Goal: Information Seeking & Learning: Learn about a topic

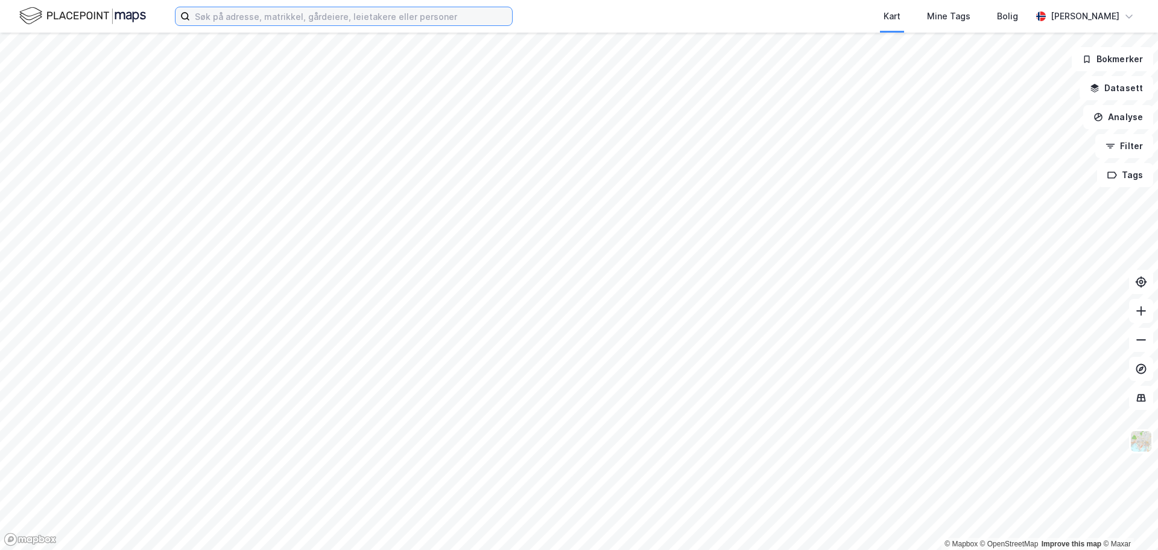
click at [246, 15] on input at bounding box center [351, 16] width 322 height 18
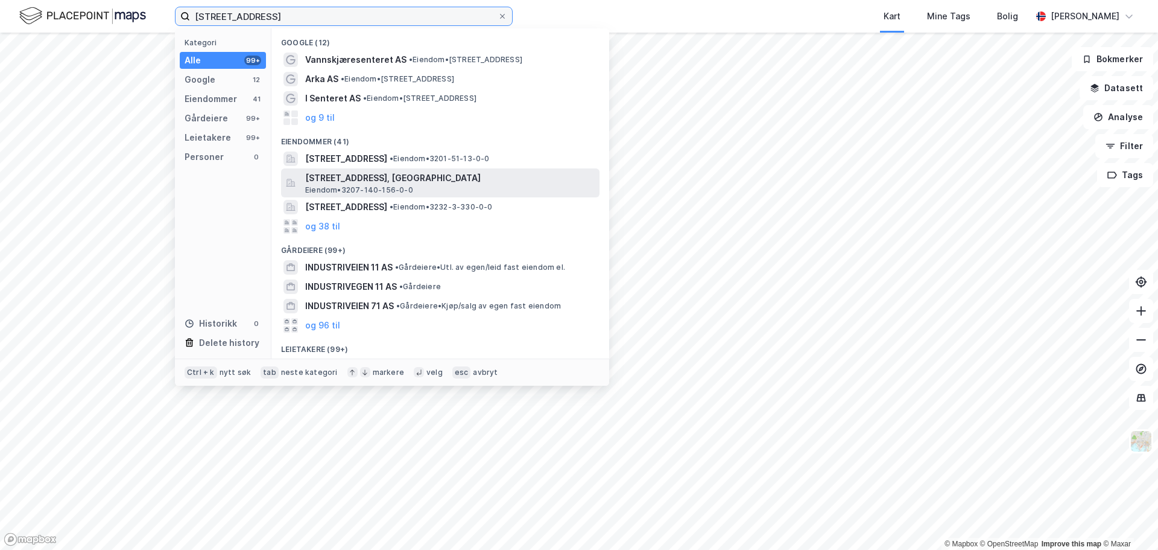
scroll to position [13, 0]
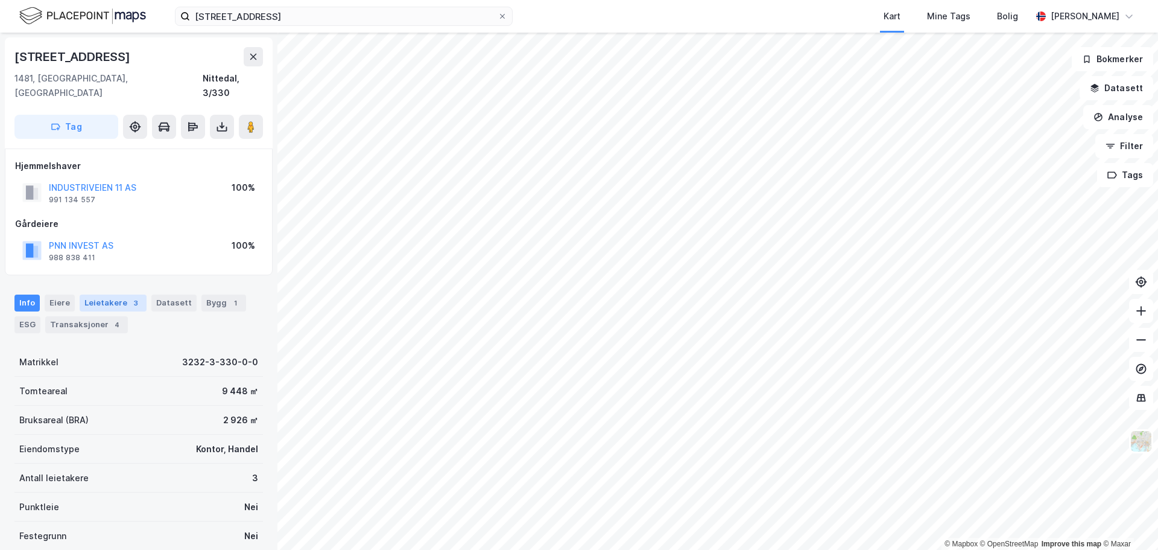
click at [119, 294] on div "Leietakere 3" at bounding box center [113, 302] width 67 height 17
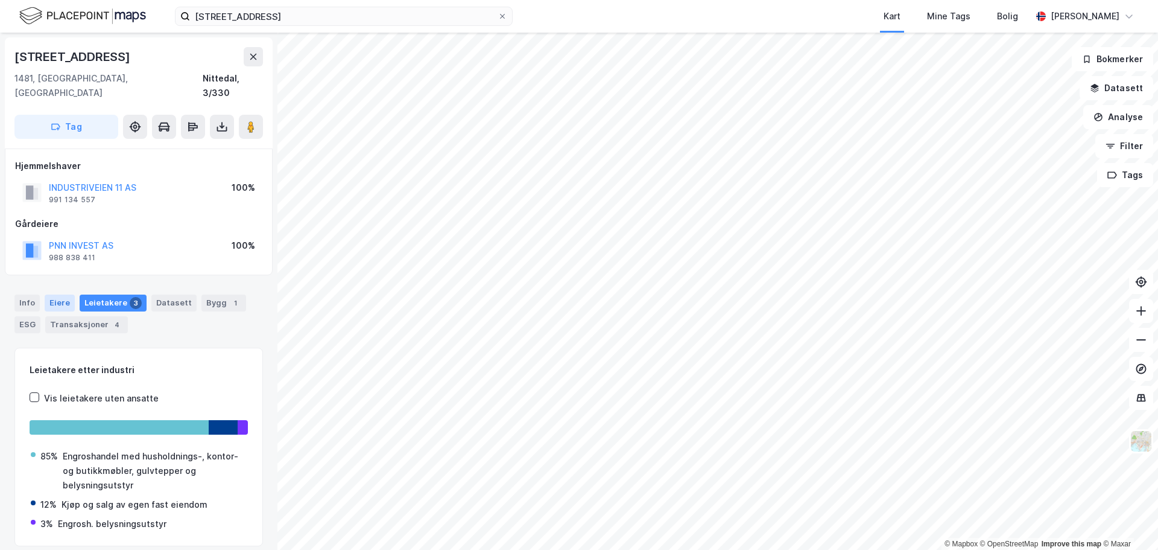
click at [59, 295] on div "Eiere" at bounding box center [60, 302] width 30 height 17
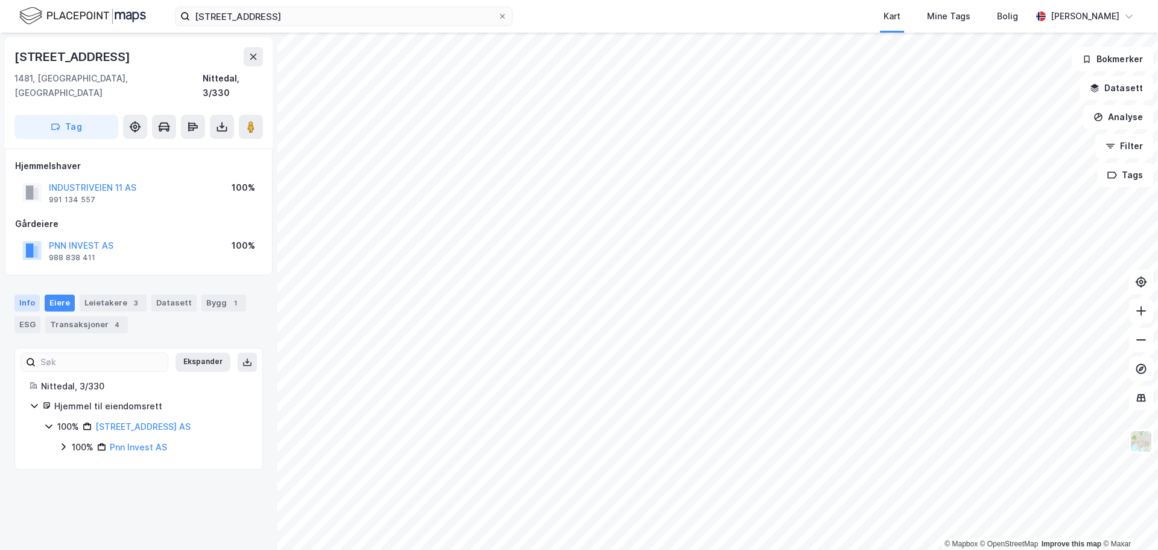
click at [36, 294] on div "Info" at bounding box center [26, 302] width 25 height 17
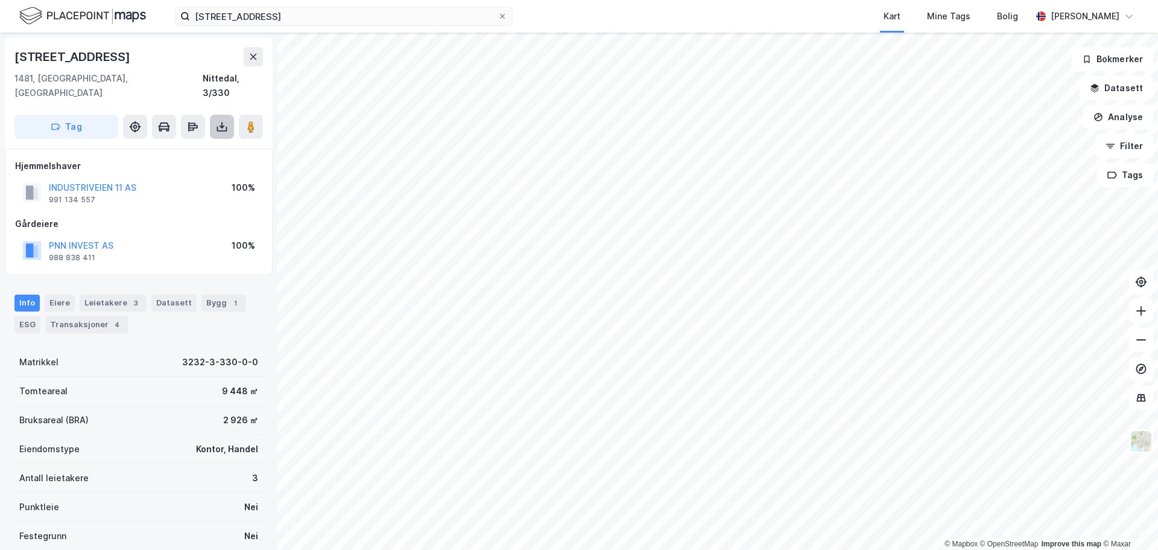
click at [215, 115] on button at bounding box center [222, 127] width 24 height 24
click at [153, 146] on div "Last ned grunnbok" at bounding box center [162, 151] width 70 height 10
click at [59, 294] on div "Eiere" at bounding box center [60, 302] width 30 height 17
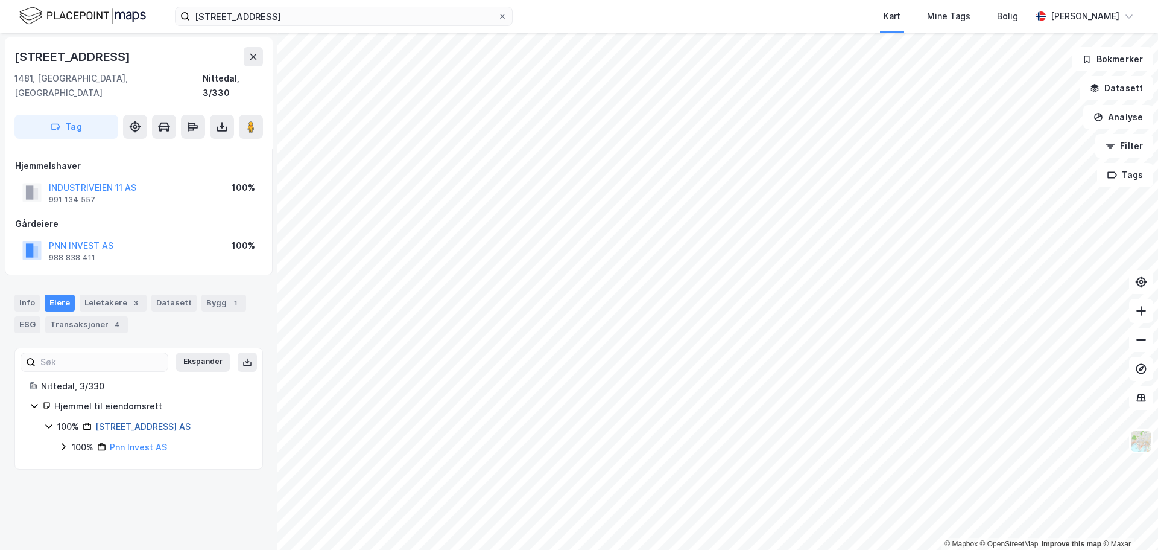
click at [142, 421] on link "[STREET_ADDRESS] AS" at bounding box center [142, 426] width 95 height 10
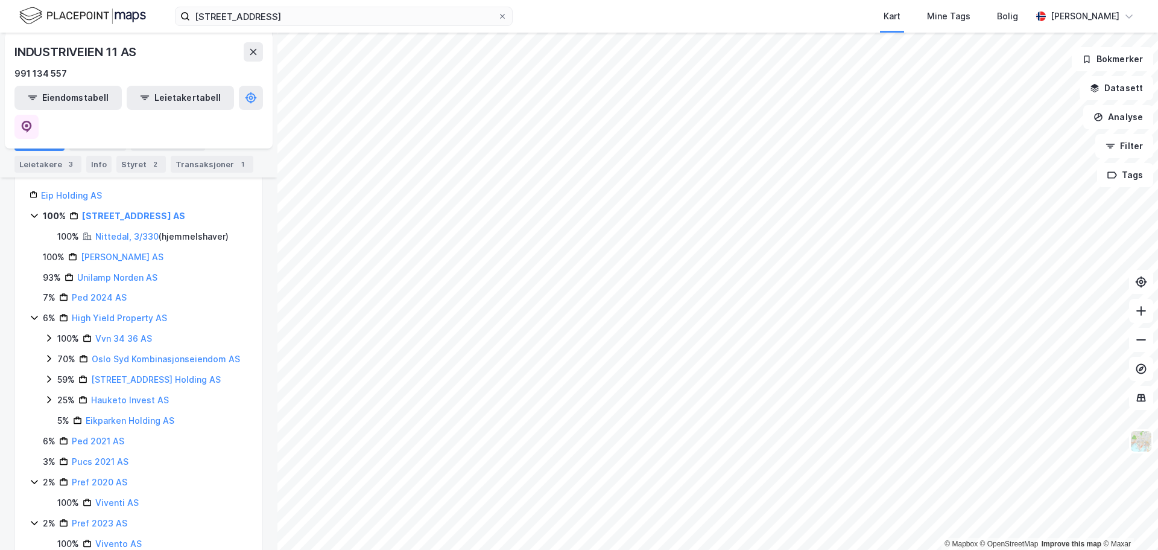
scroll to position [199, 0]
click at [69, 166] on div "3" at bounding box center [71, 164] width 12 height 12
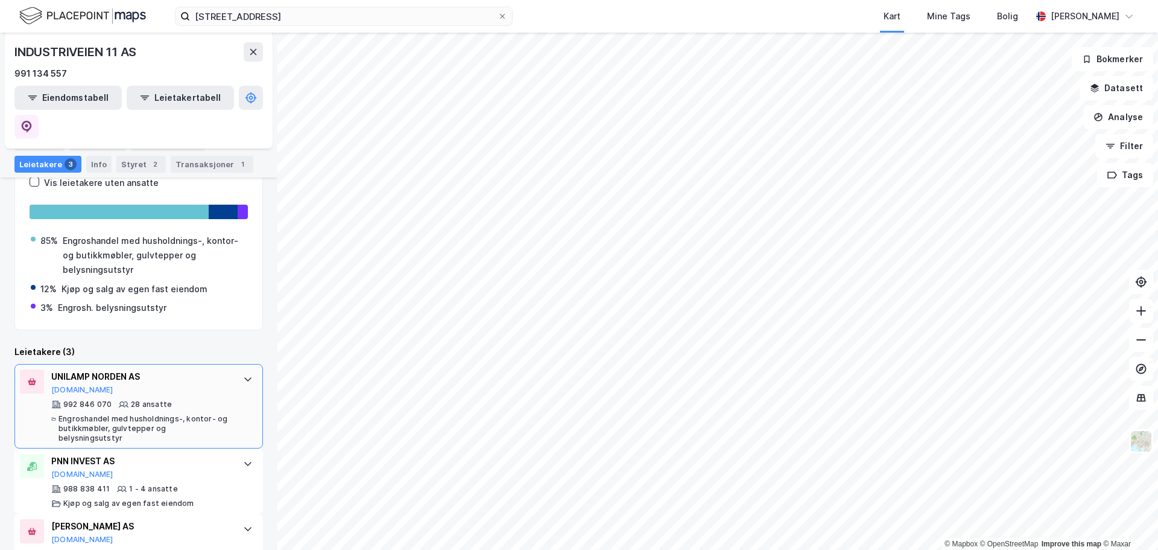
scroll to position [201, 0]
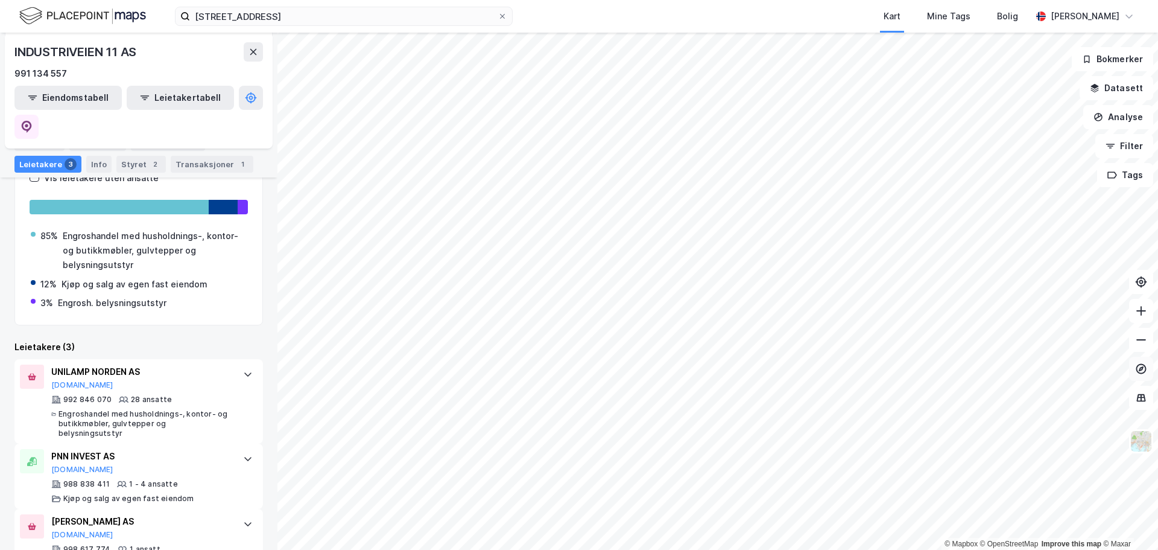
click at [1138, 371] on icon at bounding box center [1142, 368] width 10 height 10
click at [809, 19] on div "Kart Mine Tags Bolig" at bounding box center [801, 16] width 461 height 33
click at [949, 14] on div "Mine Tags" at bounding box center [948, 16] width 43 height 14
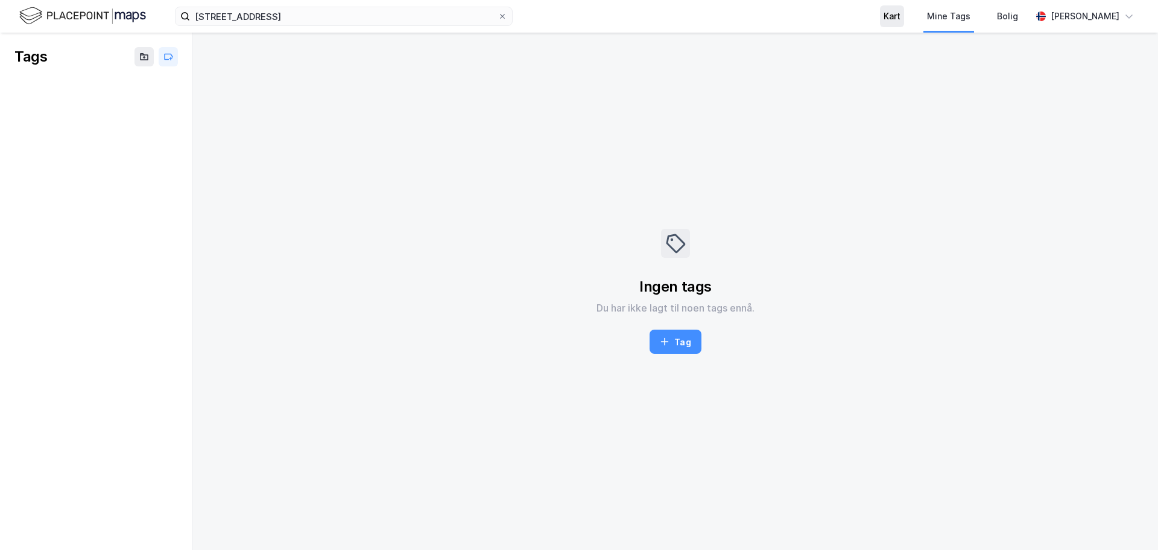
click at [901, 20] on div "Kart" at bounding box center [892, 16] width 17 height 14
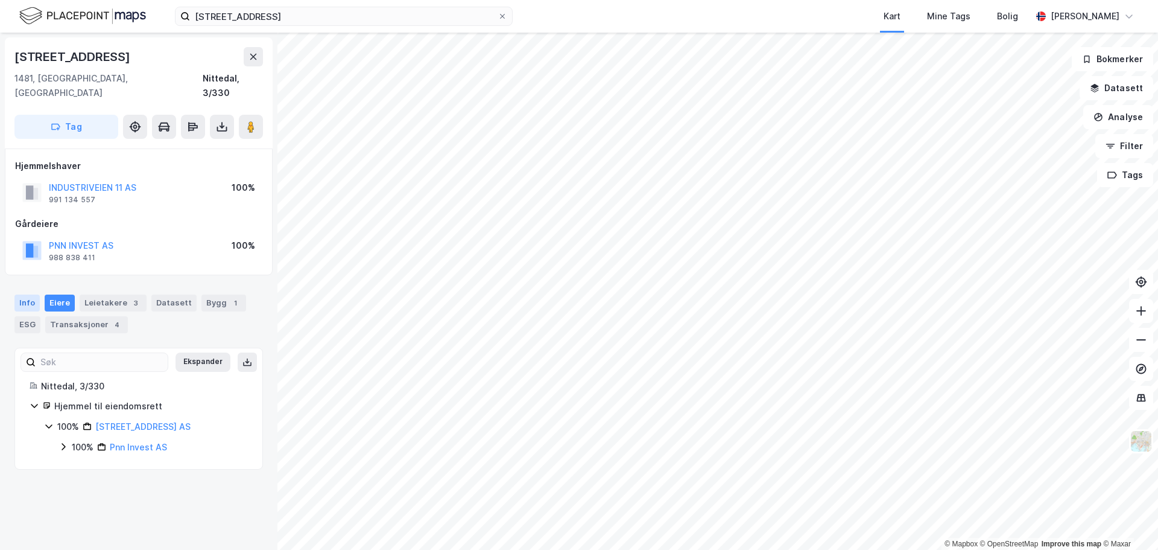
click at [29, 294] on div "Info" at bounding box center [26, 302] width 25 height 17
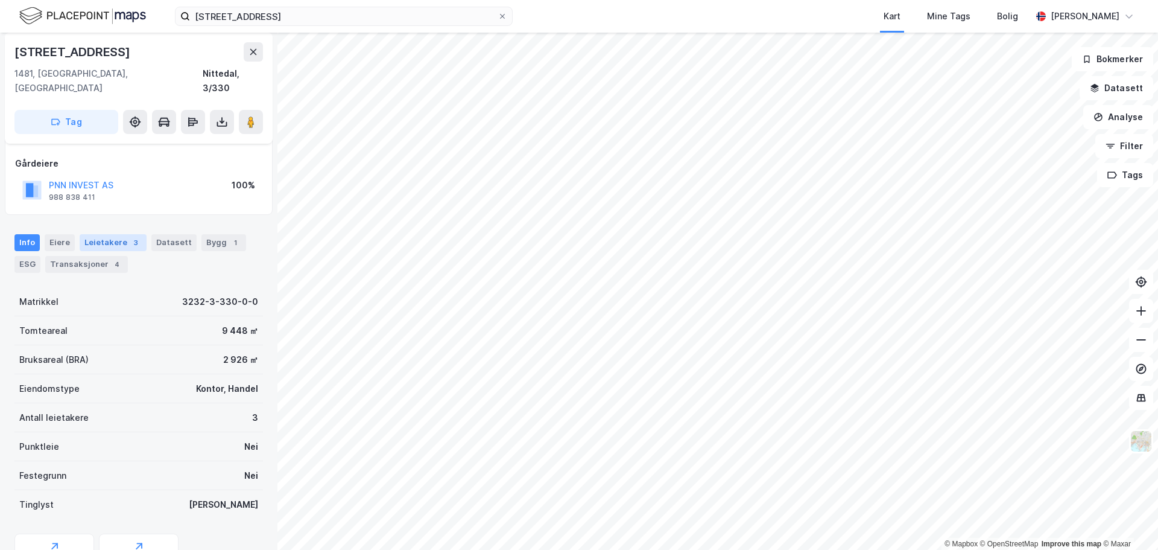
click at [116, 234] on div "Leietakere 3" at bounding box center [113, 242] width 67 height 17
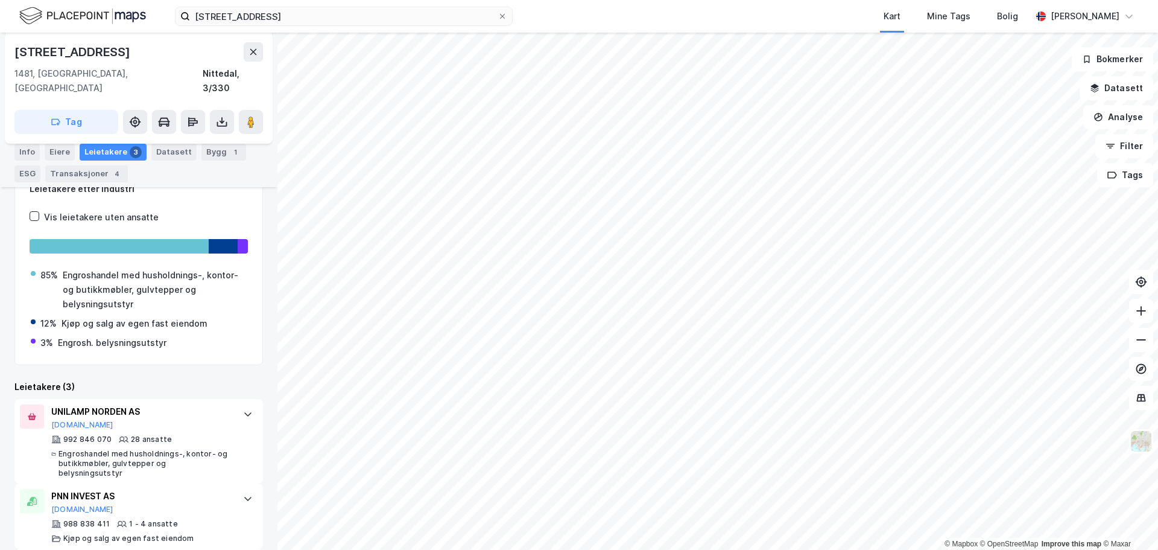
scroll to position [235, 0]
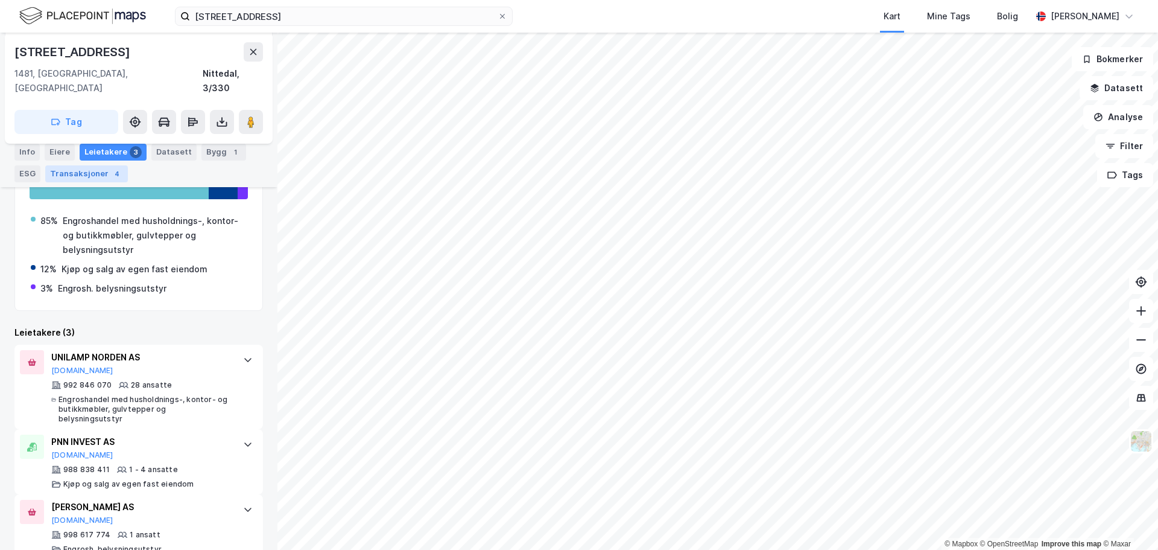
click at [97, 172] on div "Transaksjoner 4" at bounding box center [86, 173] width 83 height 17
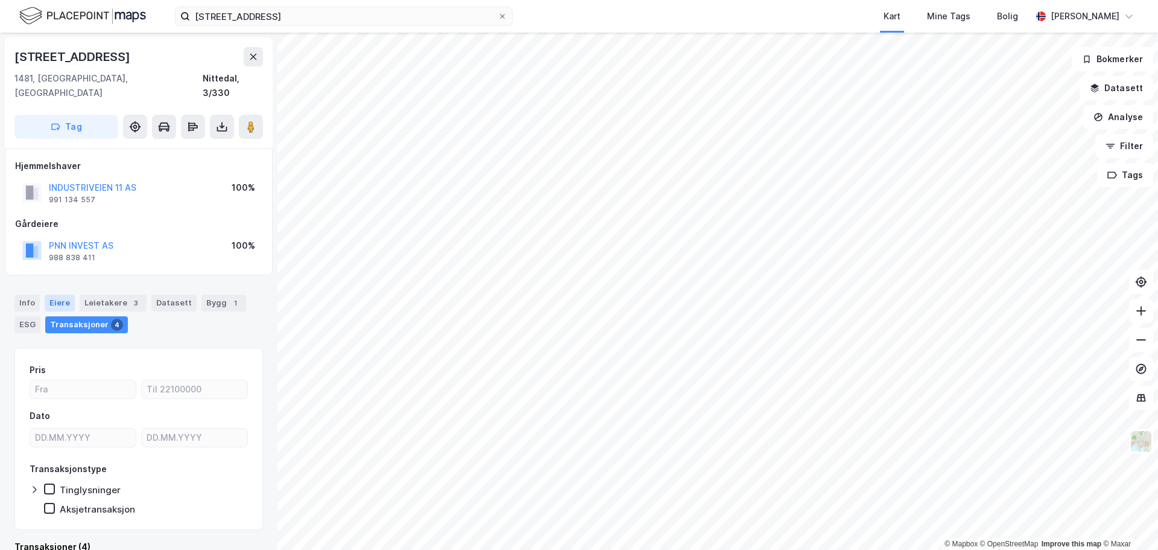
click at [63, 294] on div "Eiere" at bounding box center [60, 302] width 30 height 17
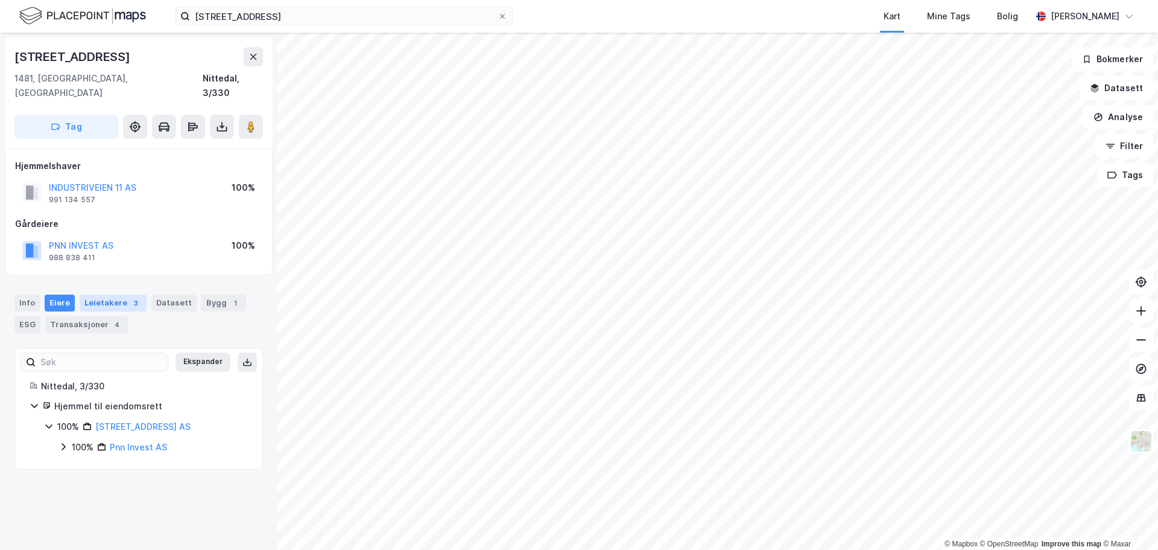
click at [98, 294] on div "Leietakere 3" at bounding box center [113, 302] width 67 height 17
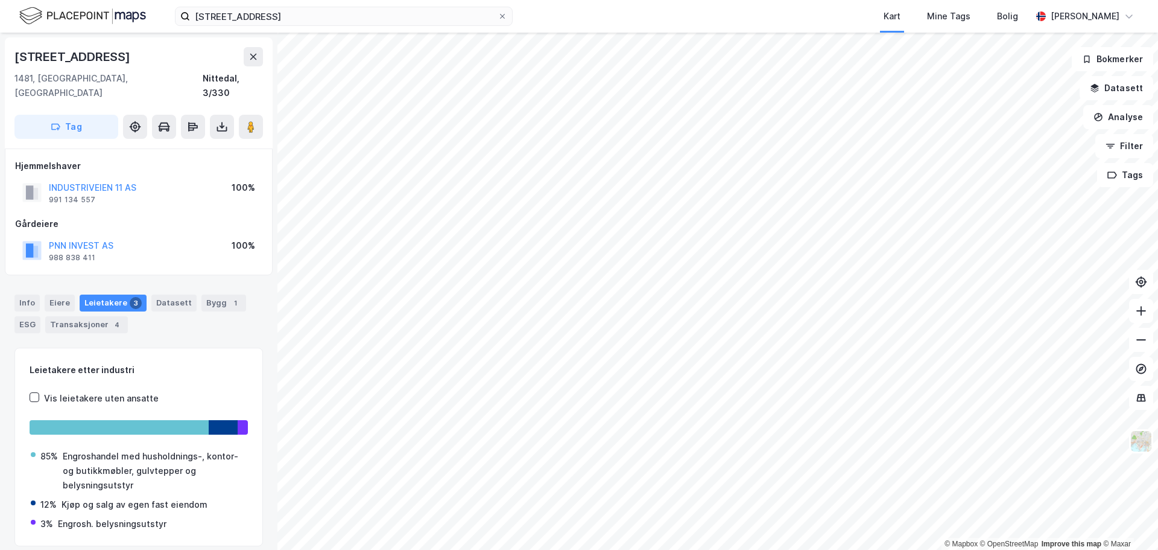
scroll to position [1, 0]
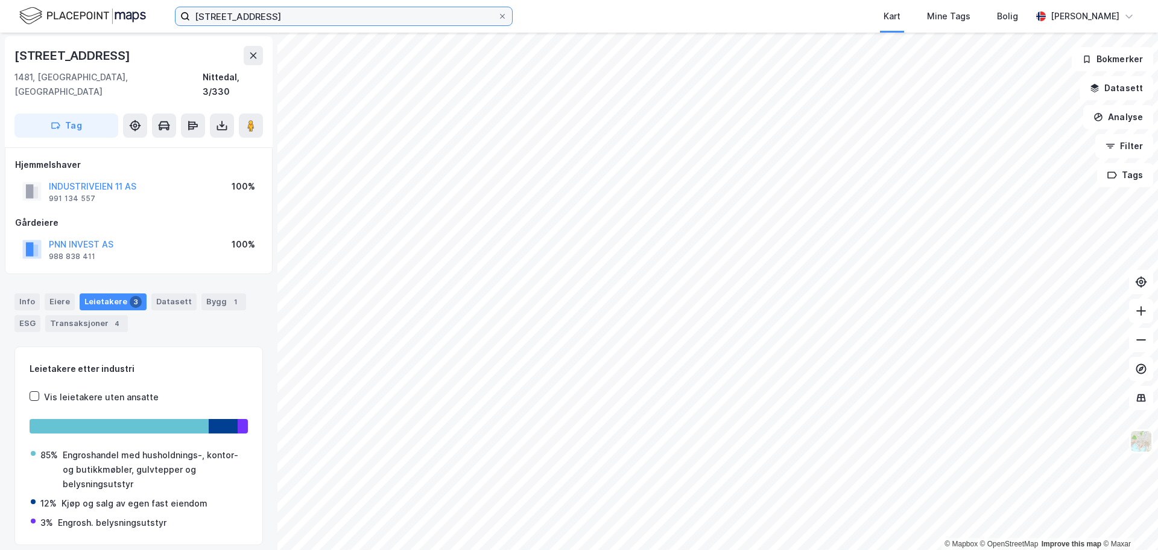
click at [275, 19] on input "[STREET_ADDRESS]" at bounding box center [344, 16] width 308 height 18
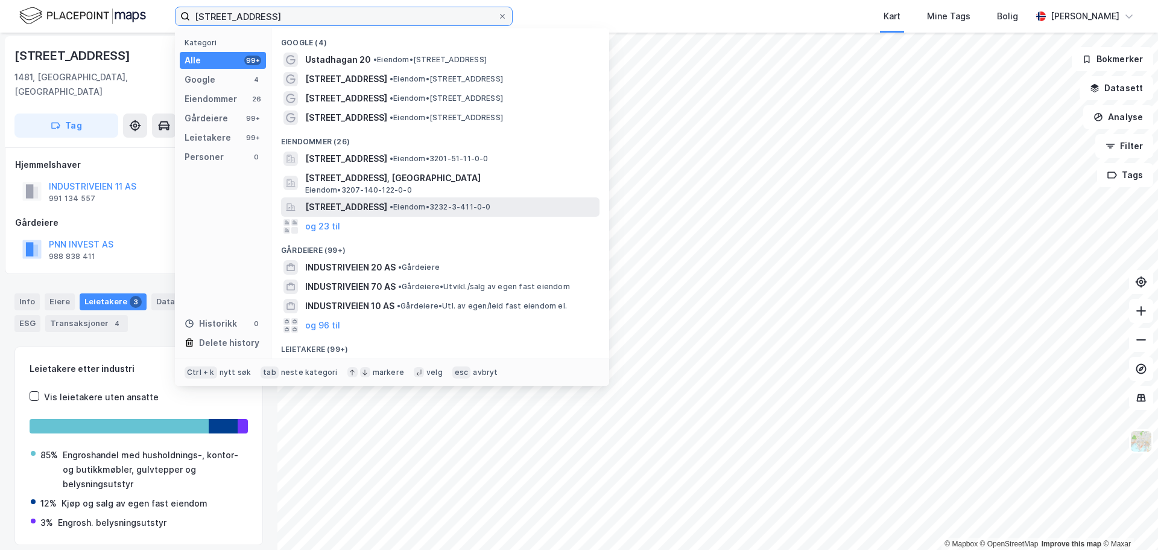
type input "[STREET_ADDRESS]"
click at [387, 207] on span "[STREET_ADDRESS]" at bounding box center [346, 207] width 82 height 14
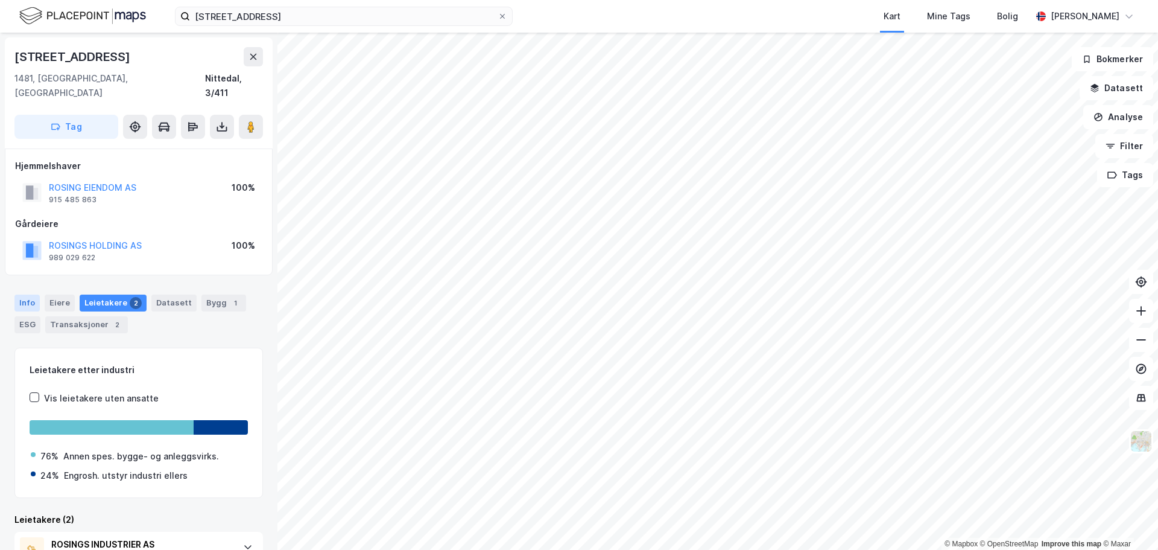
click at [33, 294] on div "Info" at bounding box center [26, 302] width 25 height 17
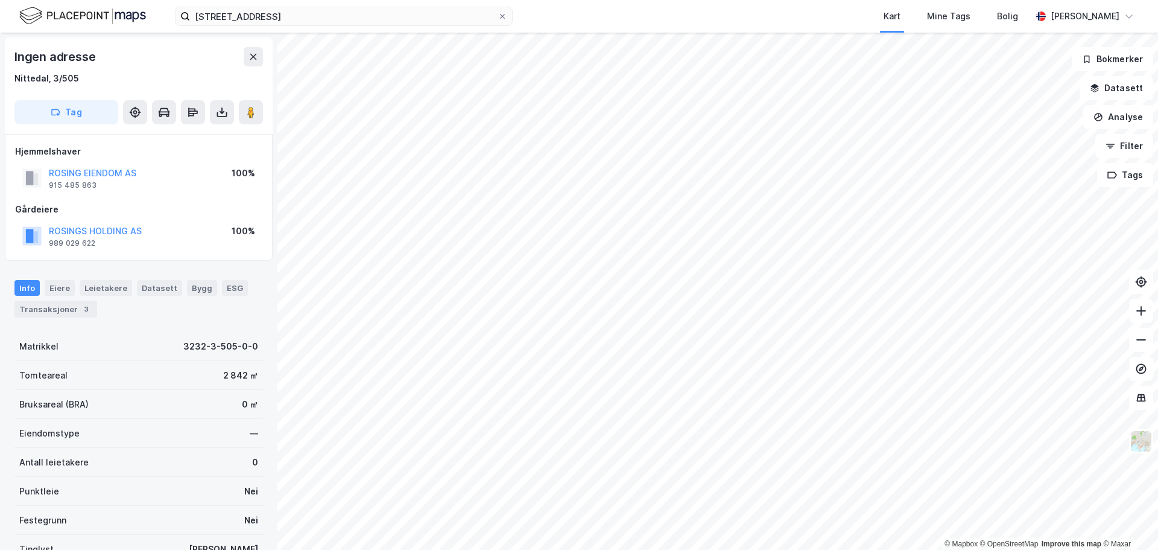
scroll to position [1, 0]
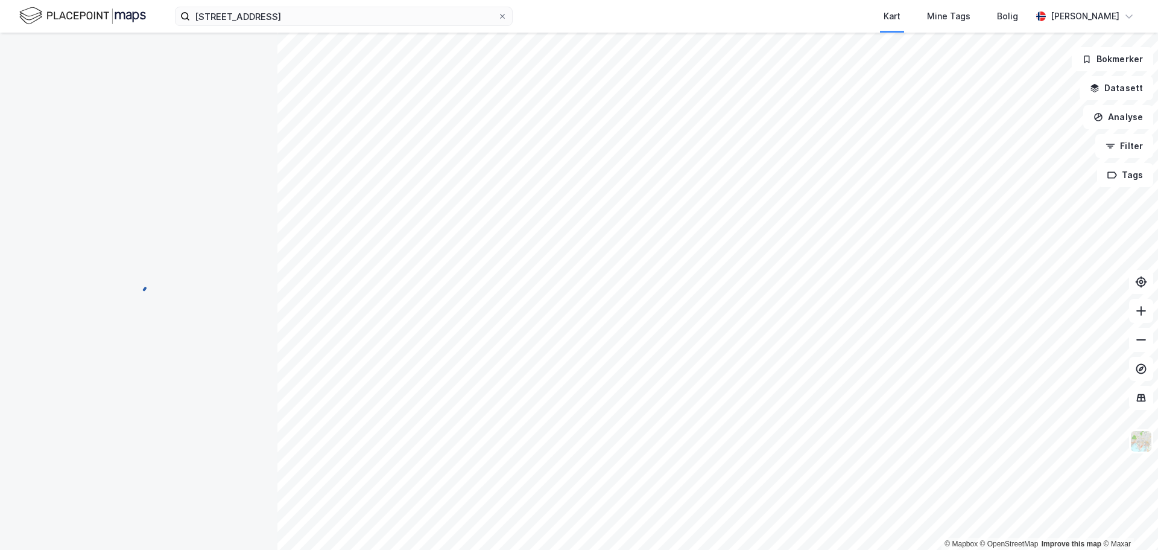
scroll to position [1, 0]
